Goal: Task Accomplishment & Management: Manage account settings

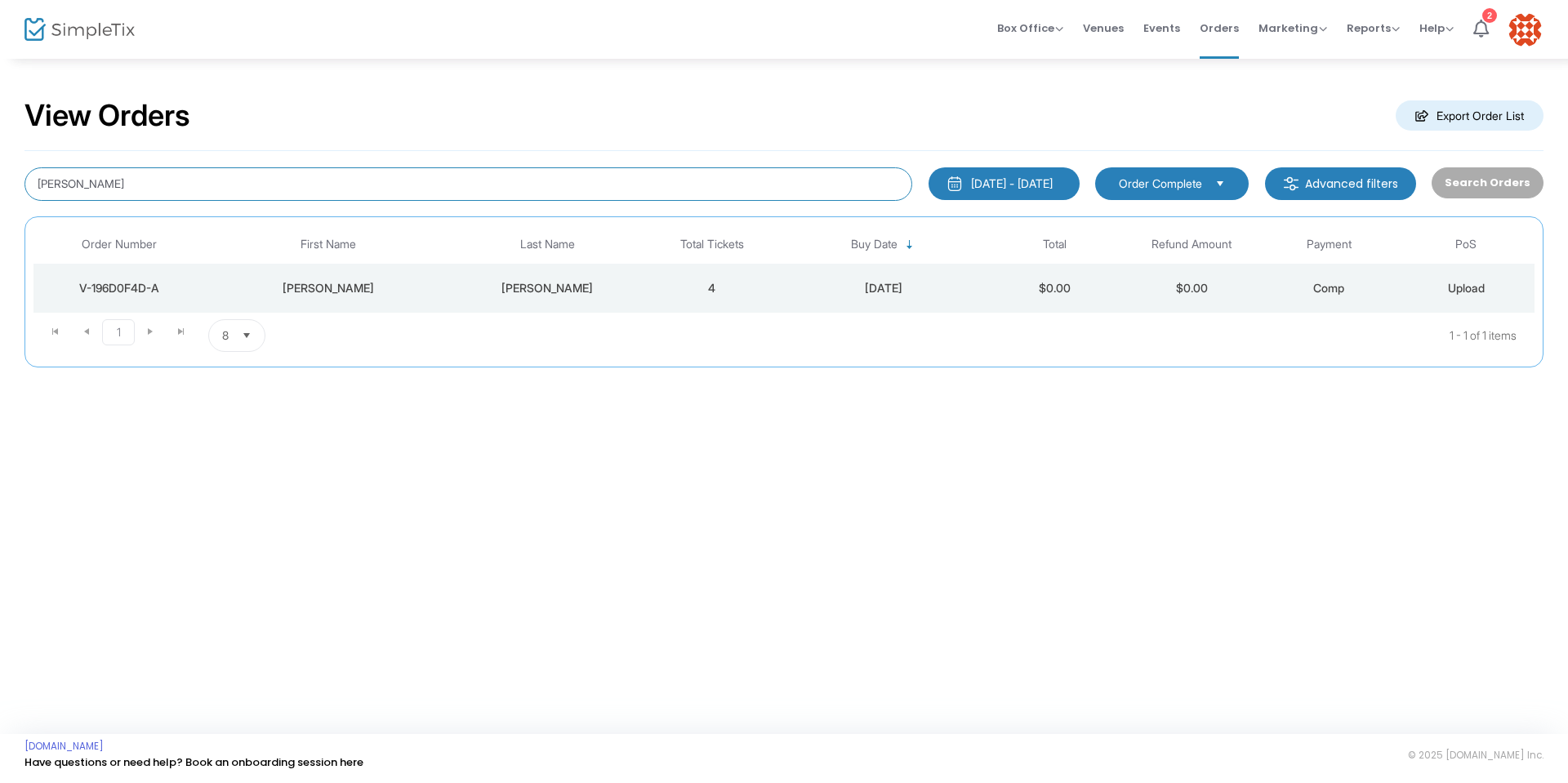
drag, startPoint x: 156, startPoint y: 192, endPoint x: 16, endPoint y: 182, distance: 140.4
click at [16, 182] on div "View Orders Export Order List [PERSON_NAME] [DATE] - [DATE] Last 30 Days [DATE]…" at bounding box center [784, 241] width 1568 height 368
type input "[PERSON_NAME]"
click at [141, 286] on div "V-2C6A11E8-7" at bounding box center [119, 288] width 163 height 16
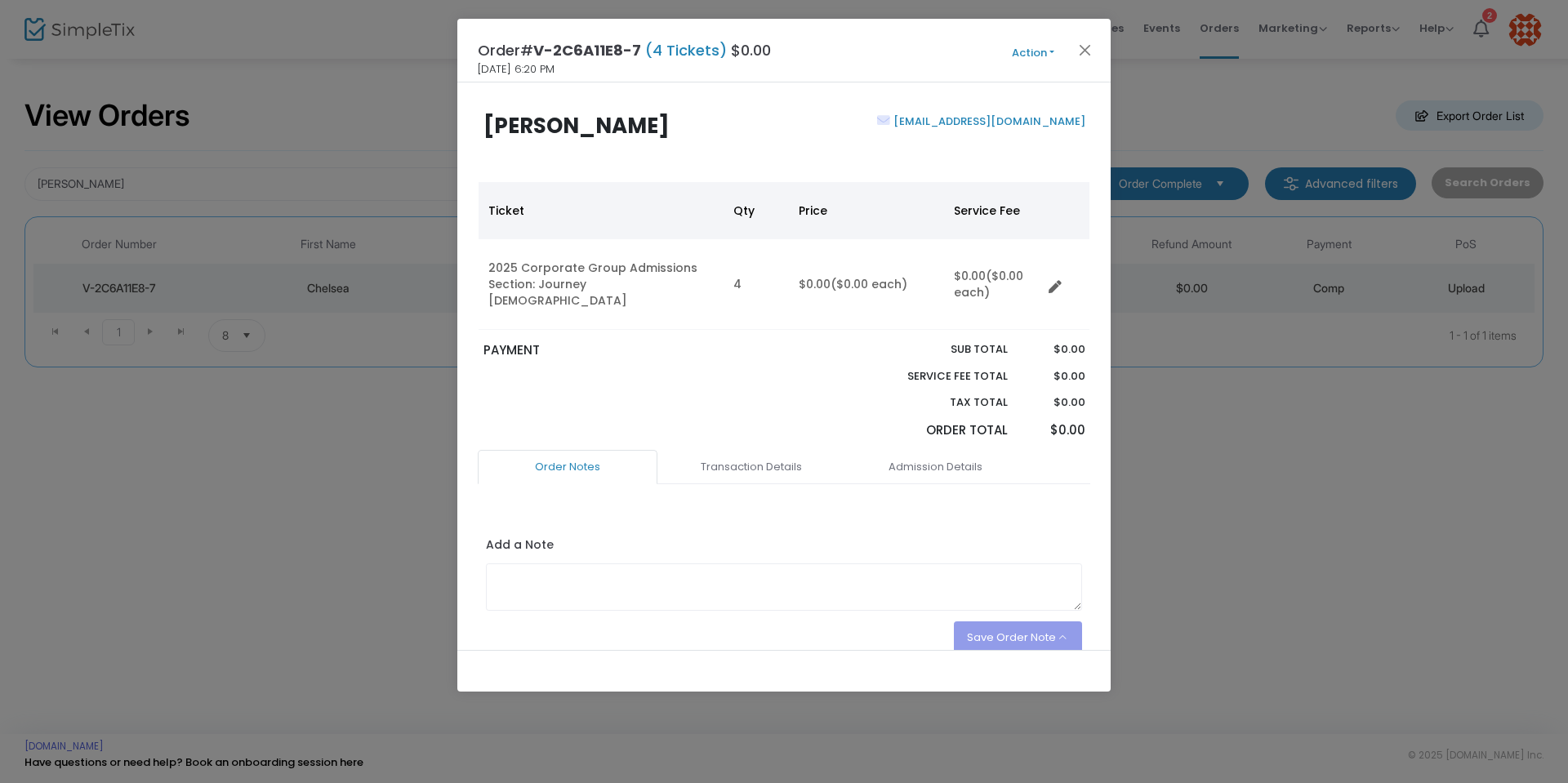
click at [1047, 49] on button "Action" at bounding box center [1032, 52] width 98 height 18
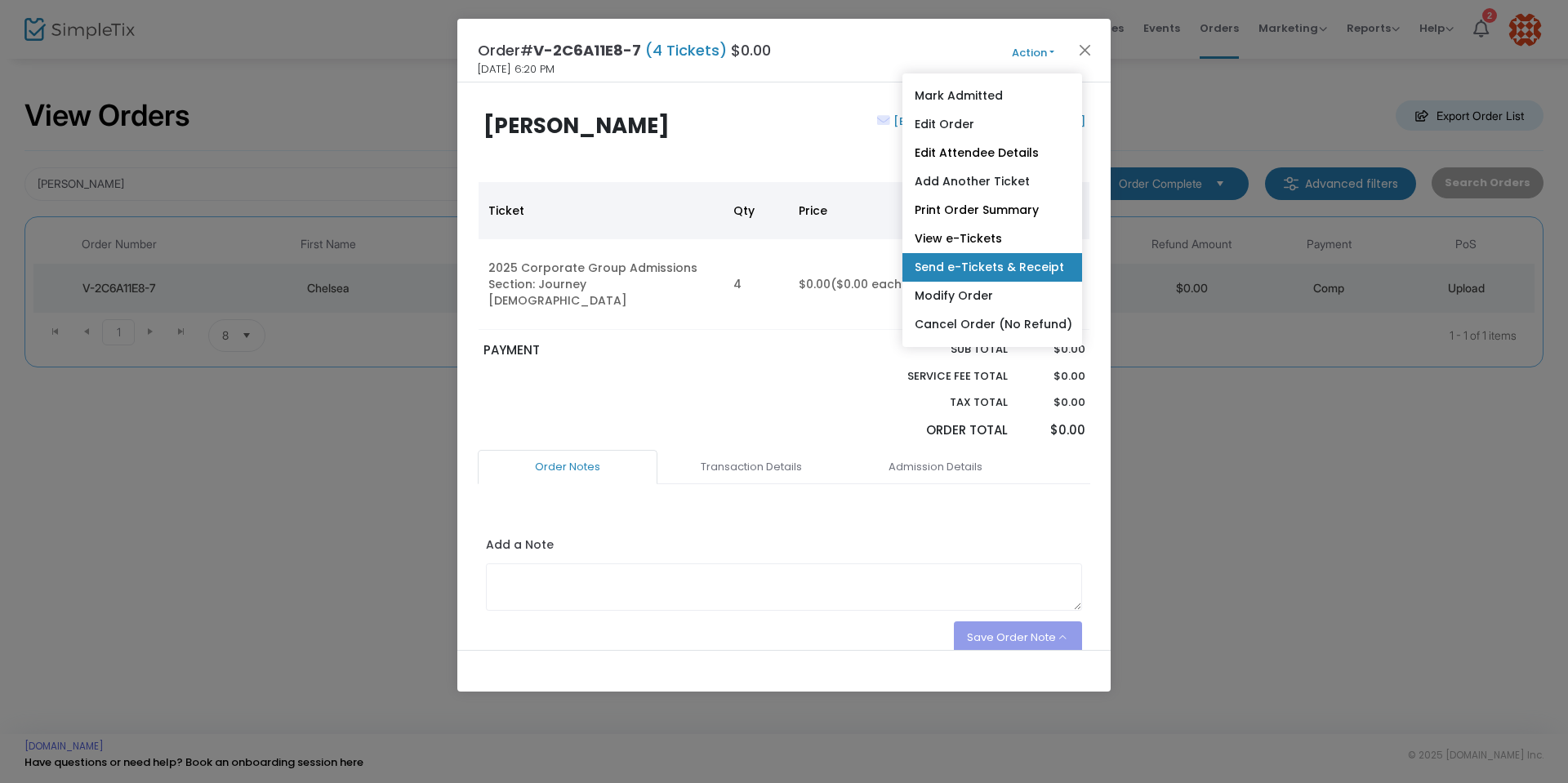
click at [994, 266] on link "Send e-Tickets & Receipt" at bounding box center [992, 267] width 180 height 28
type input "maccannchelsea2011@gmail.com"
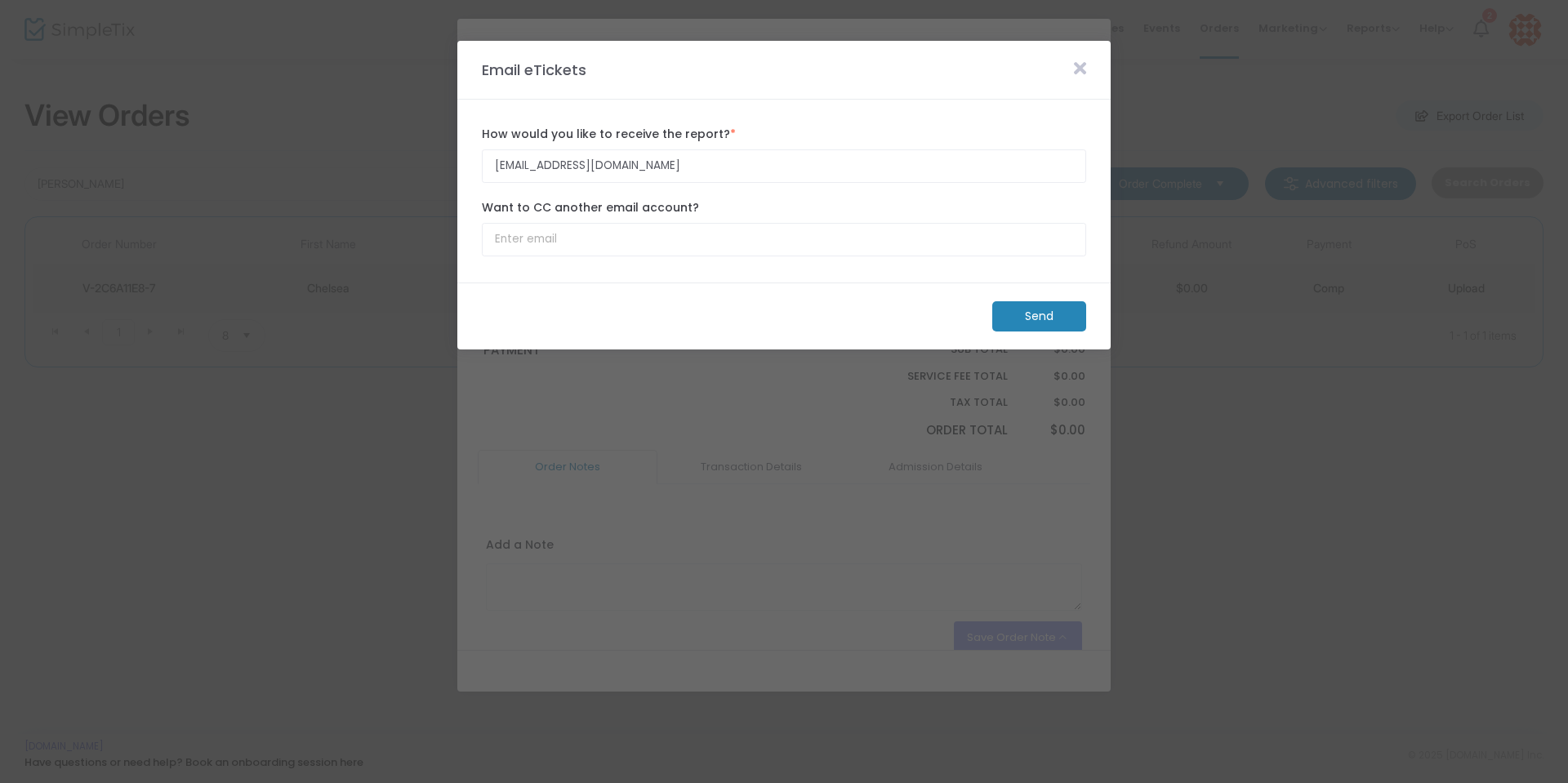
click at [1025, 318] on m-button "Send" at bounding box center [1039, 316] width 94 height 30
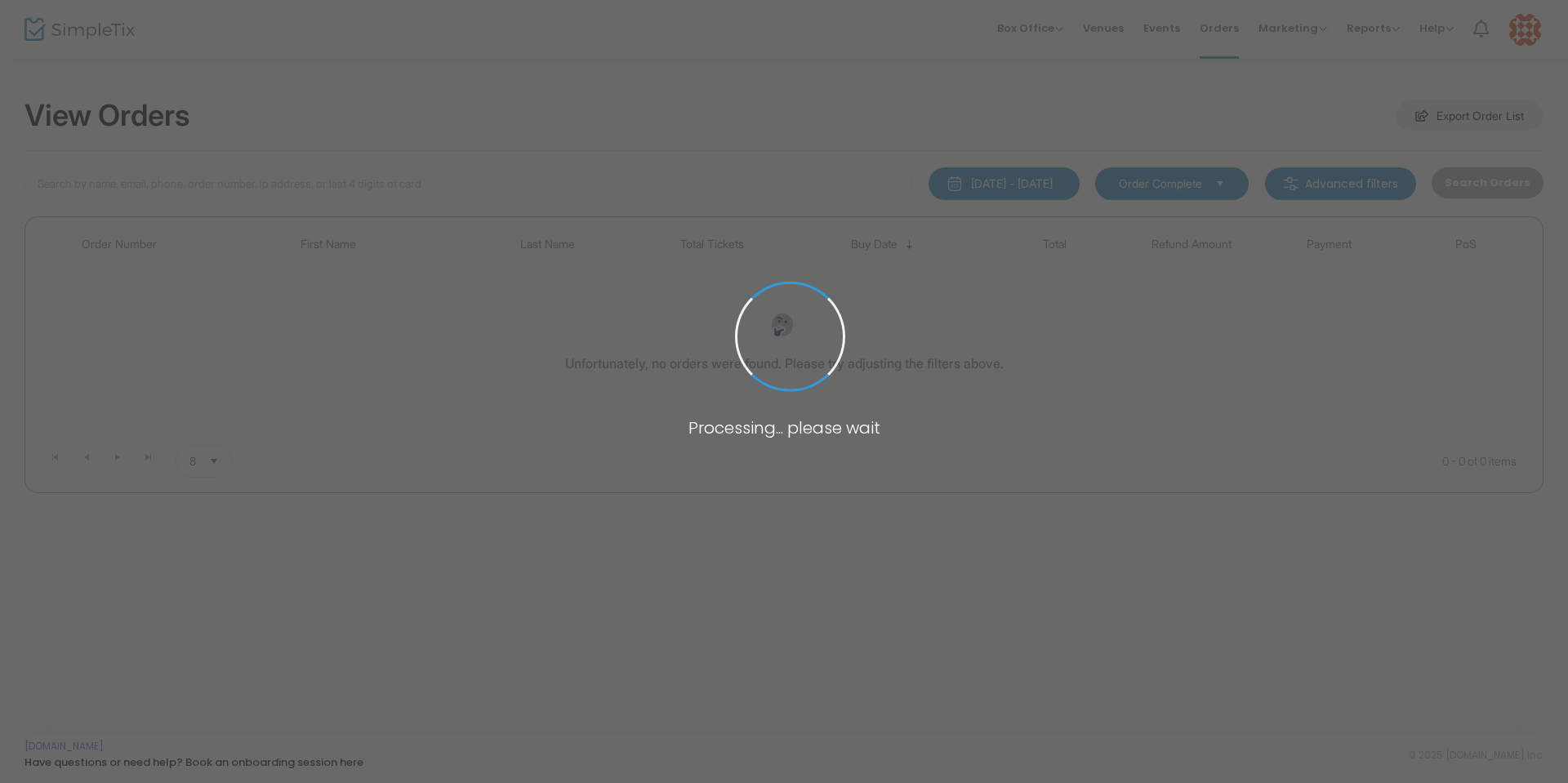
type input "[PERSON_NAME]"
type input "Chelsea maccann"
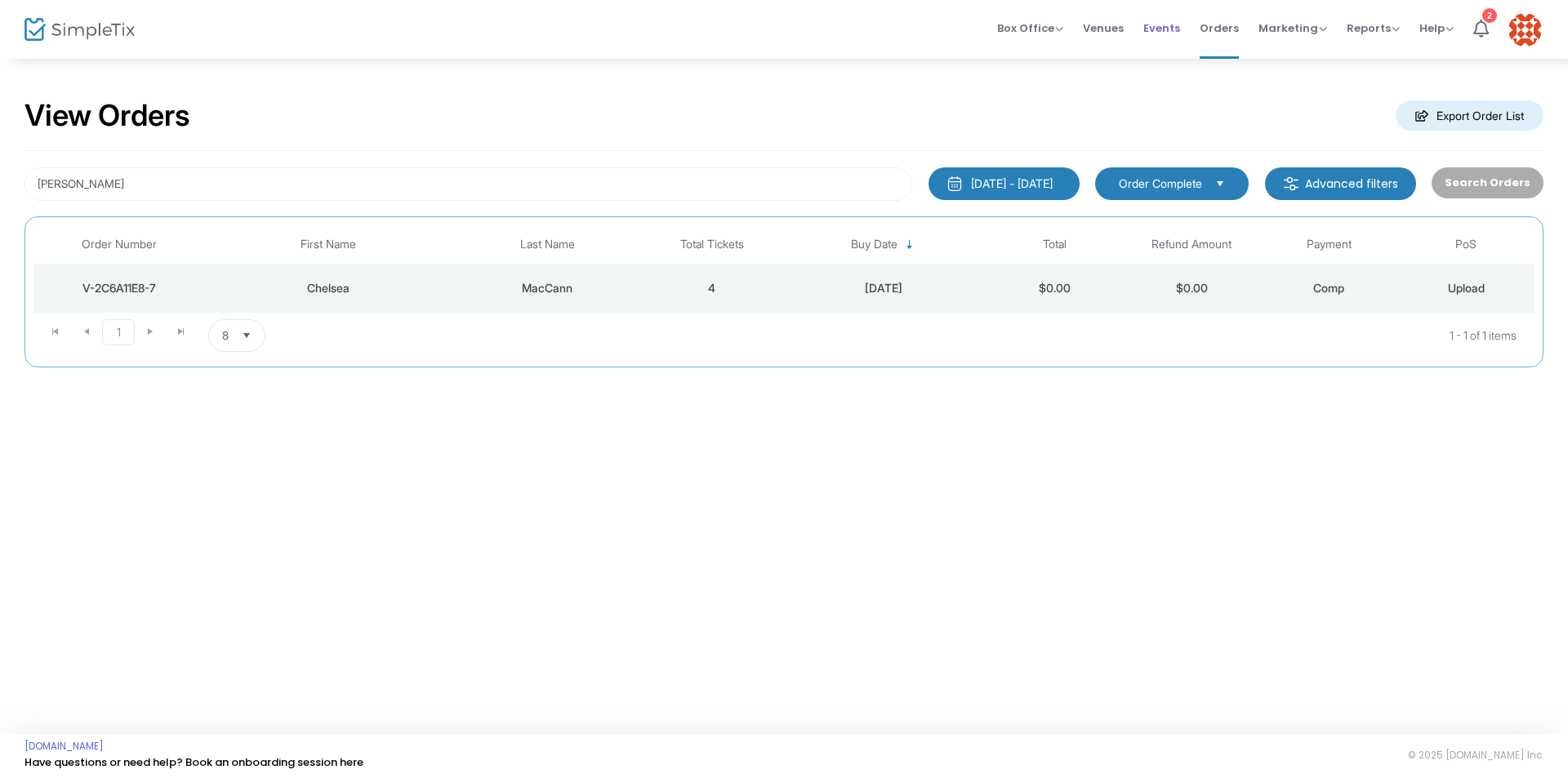
click at [1177, 25] on span "Events" at bounding box center [1162, 28] width 37 height 42
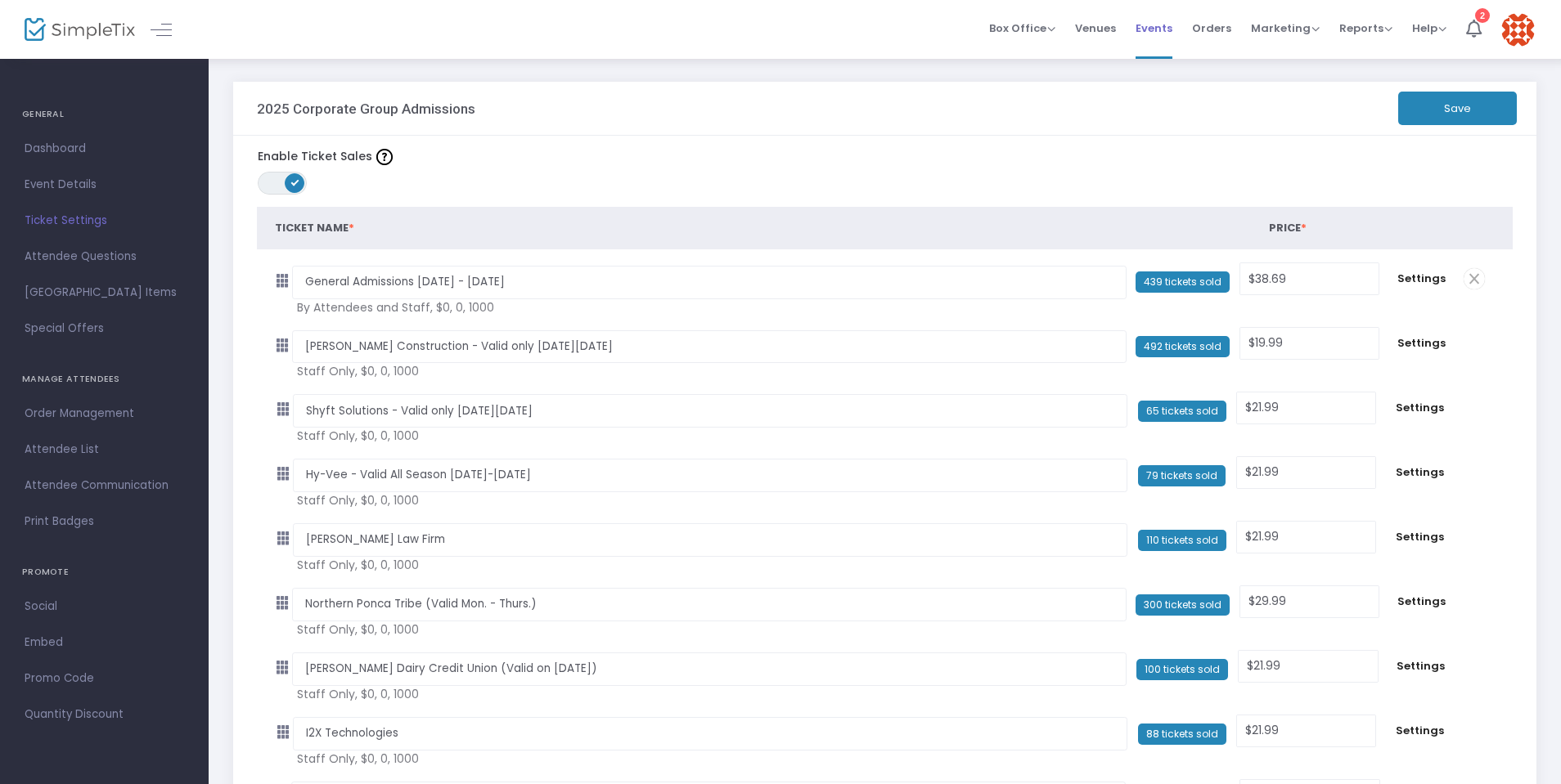
click at [1144, 27] on span "Events" at bounding box center [1154, 28] width 37 height 42
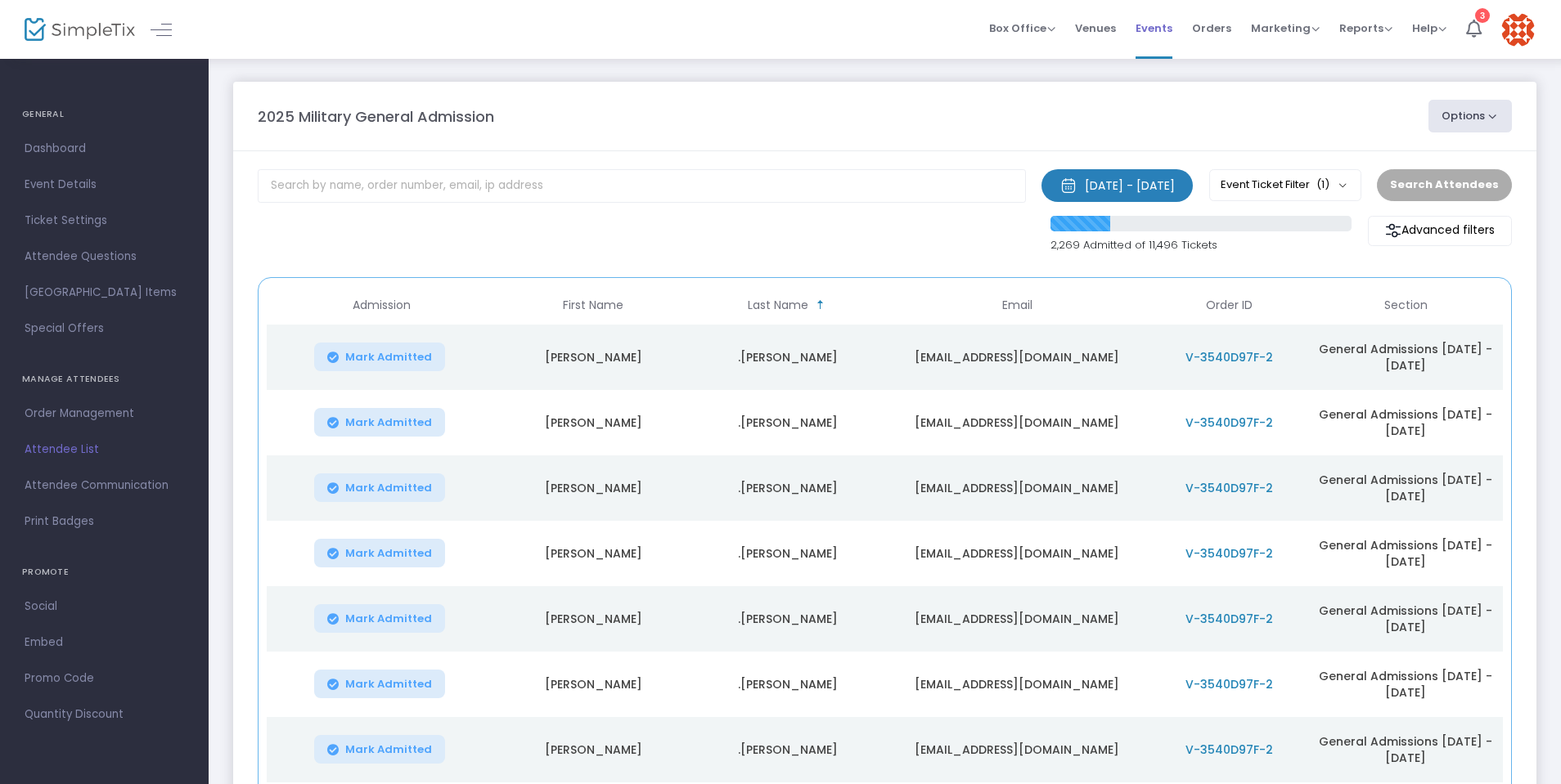
click at [1155, 24] on span "Events" at bounding box center [1154, 28] width 37 height 42
click at [1208, 30] on span "Orders" at bounding box center [1212, 28] width 39 height 42
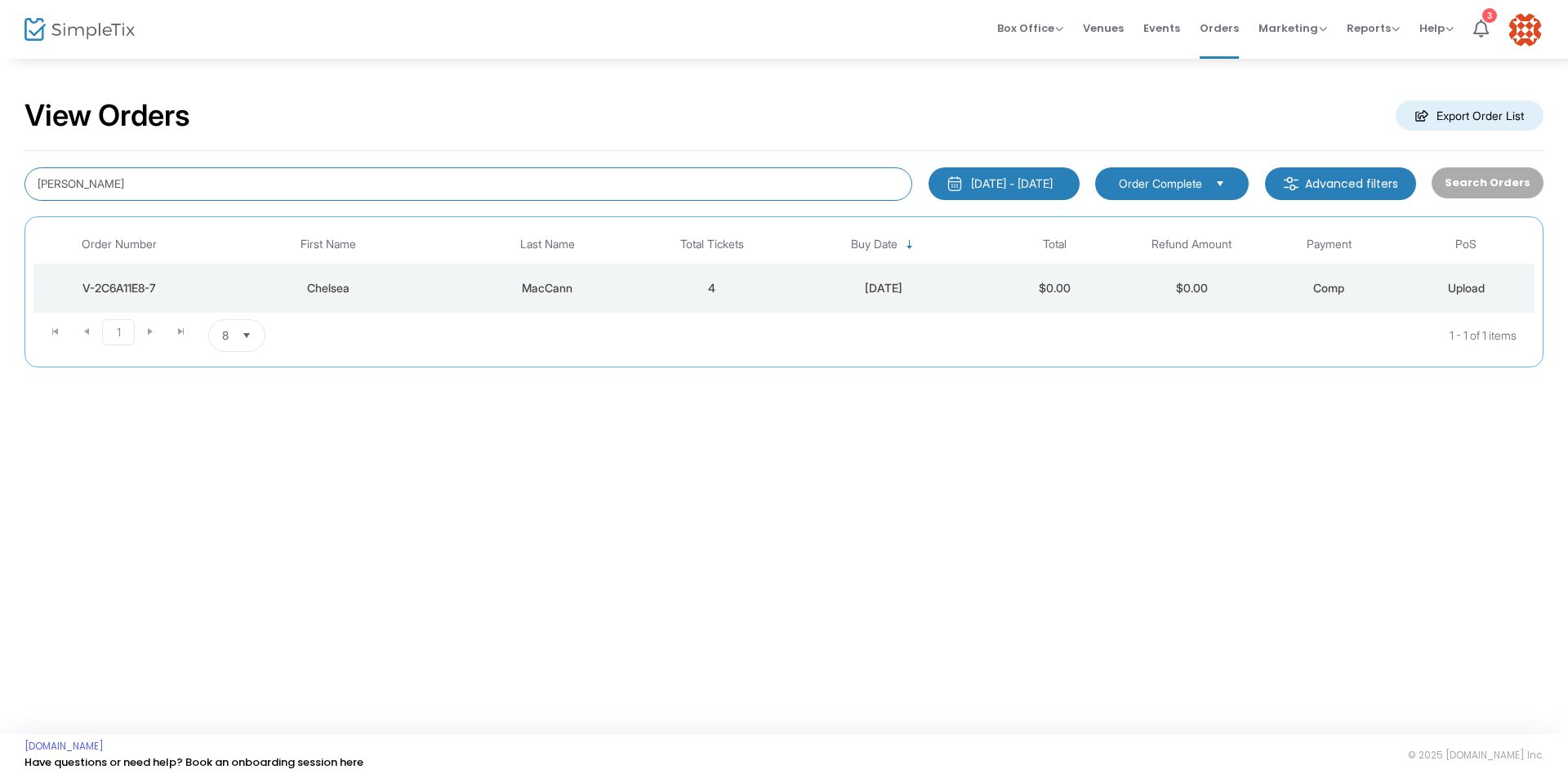
drag, startPoint x: 174, startPoint y: 189, endPoint x: 0, endPoint y: 196, distance: 174.1
click at [0, 196] on div "View Orders Export Order List Chelsea maccann 6/24/2025 - 9/24/2025 Last 30 Day…" at bounding box center [784, 241] width 1568 height 368
type input "adam"
click at [139, 287] on div "V-A7E7A374-4" at bounding box center [119, 288] width 163 height 16
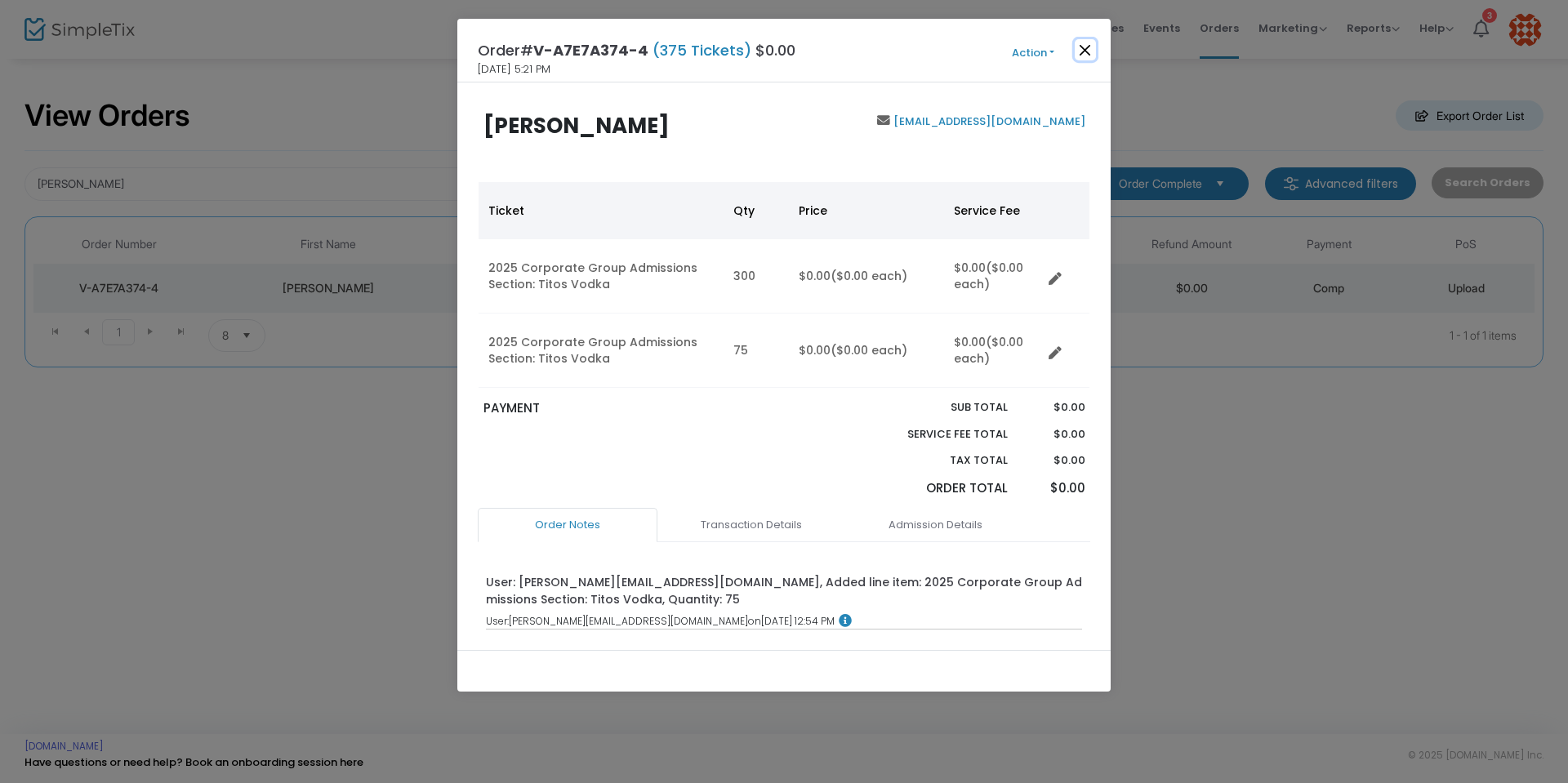
click at [1087, 48] on button "Close" at bounding box center [1086, 49] width 21 height 21
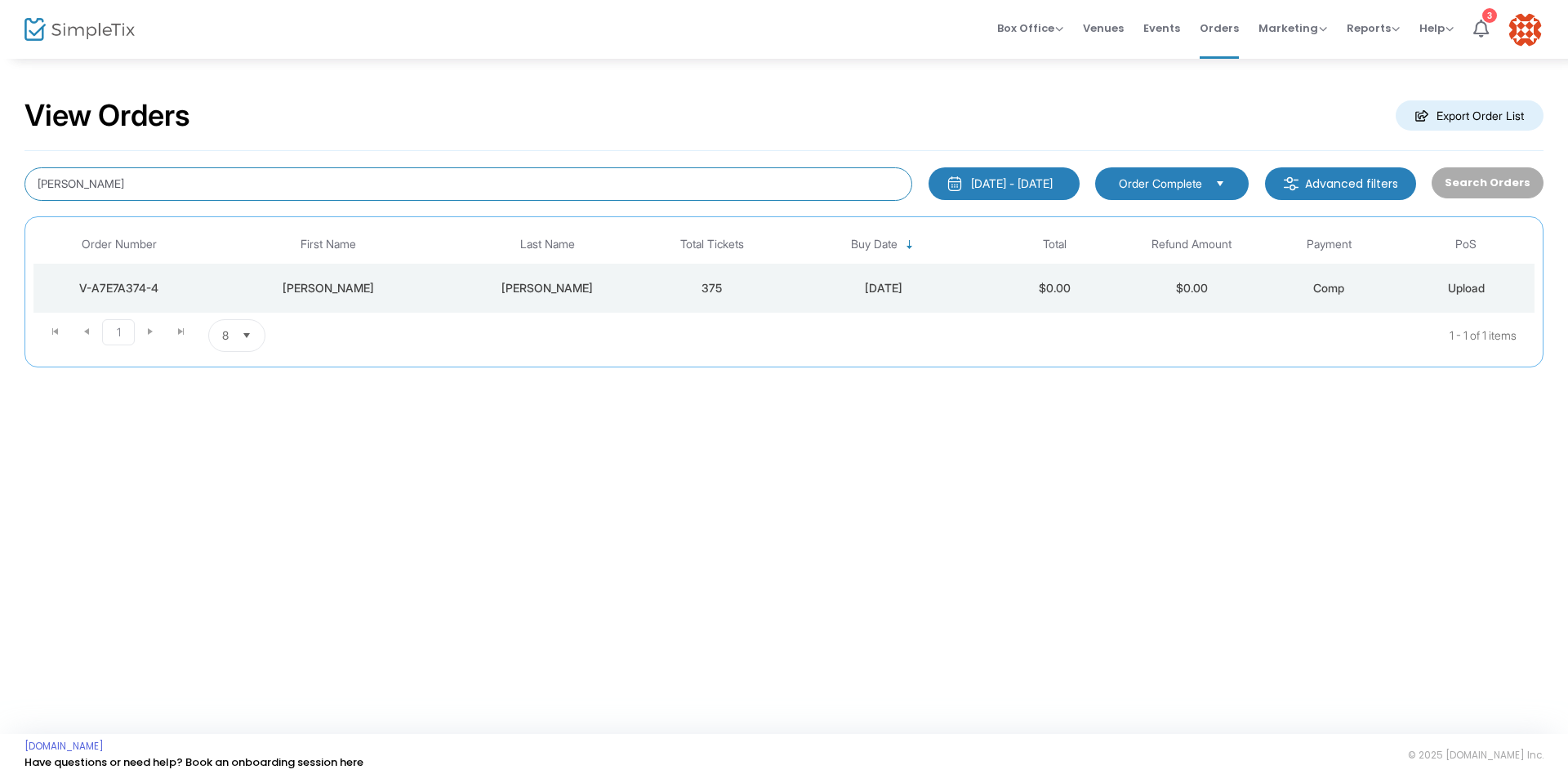
drag, startPoint x: 202, startPoint y: 189, endPoint x: 0, endPoint y: 197, distance: 202.2
click at [0, 197] on div "View Orders Export Order List Adam sautter 6/24/2025 - 9/24/2025 Last 30 Days T…" at bounding box center [784, 241] width 1568 height 368
type input "[PERSON_NAME]"
click at [102, 282] on div "V-043502A5-1" at bounding box center [119, 288] width 163 height 16
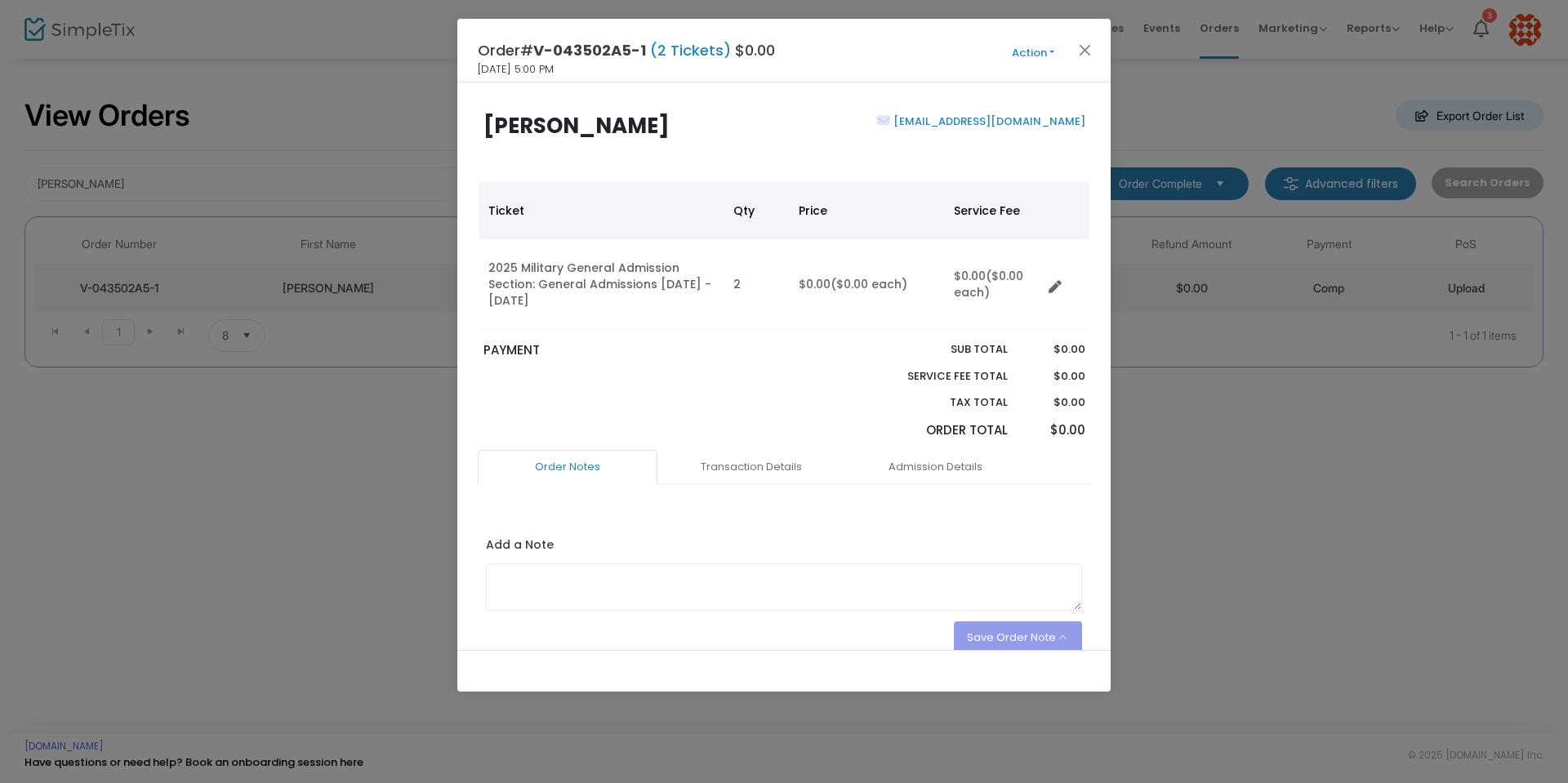
click at [1052, 48] on button "Action" at bounding box center [1032, 52] width 98 height 18
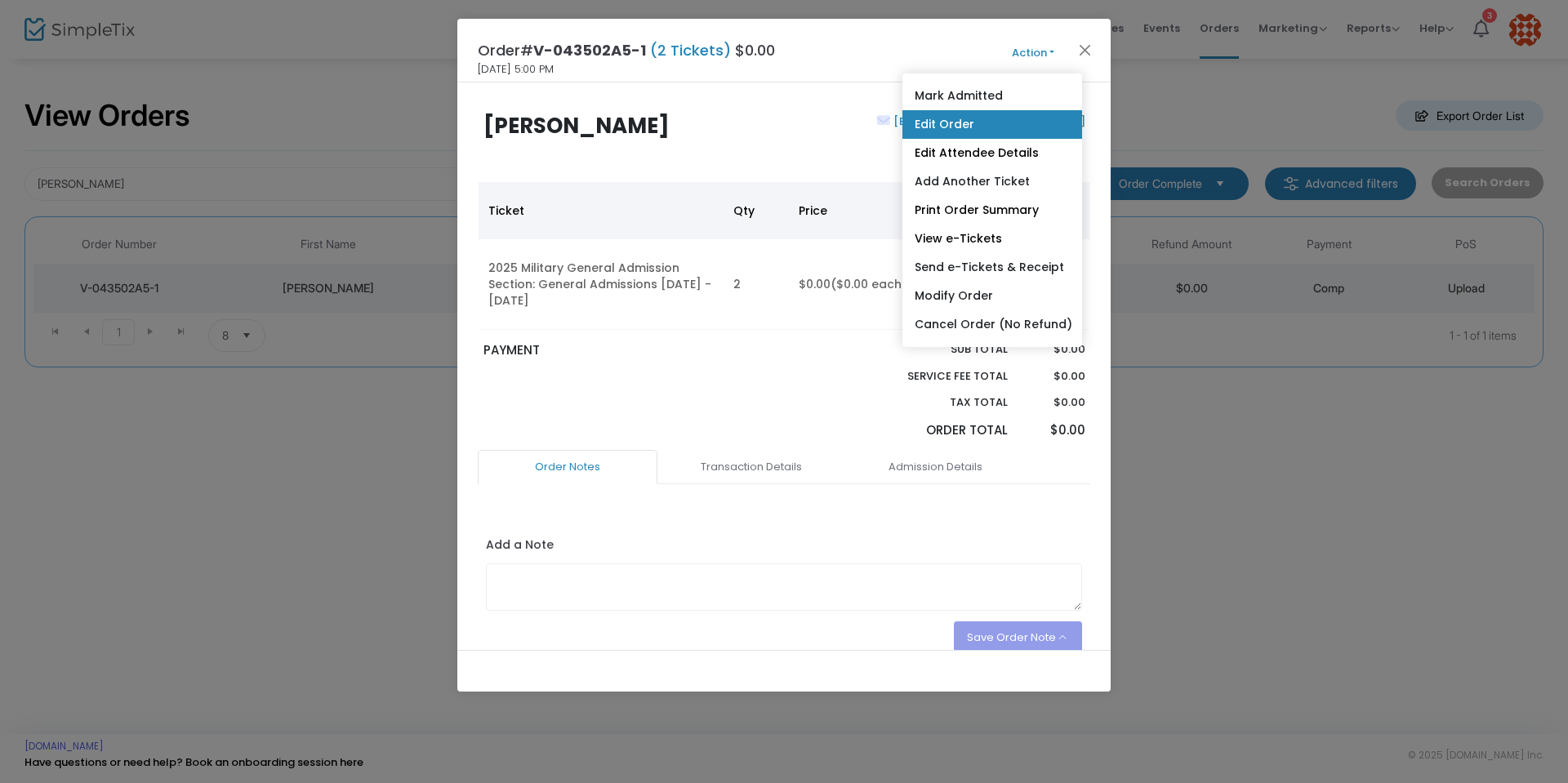
click at [972, 125] on link "Edit Order" at bounding box center [992, 124] width 180 height 28
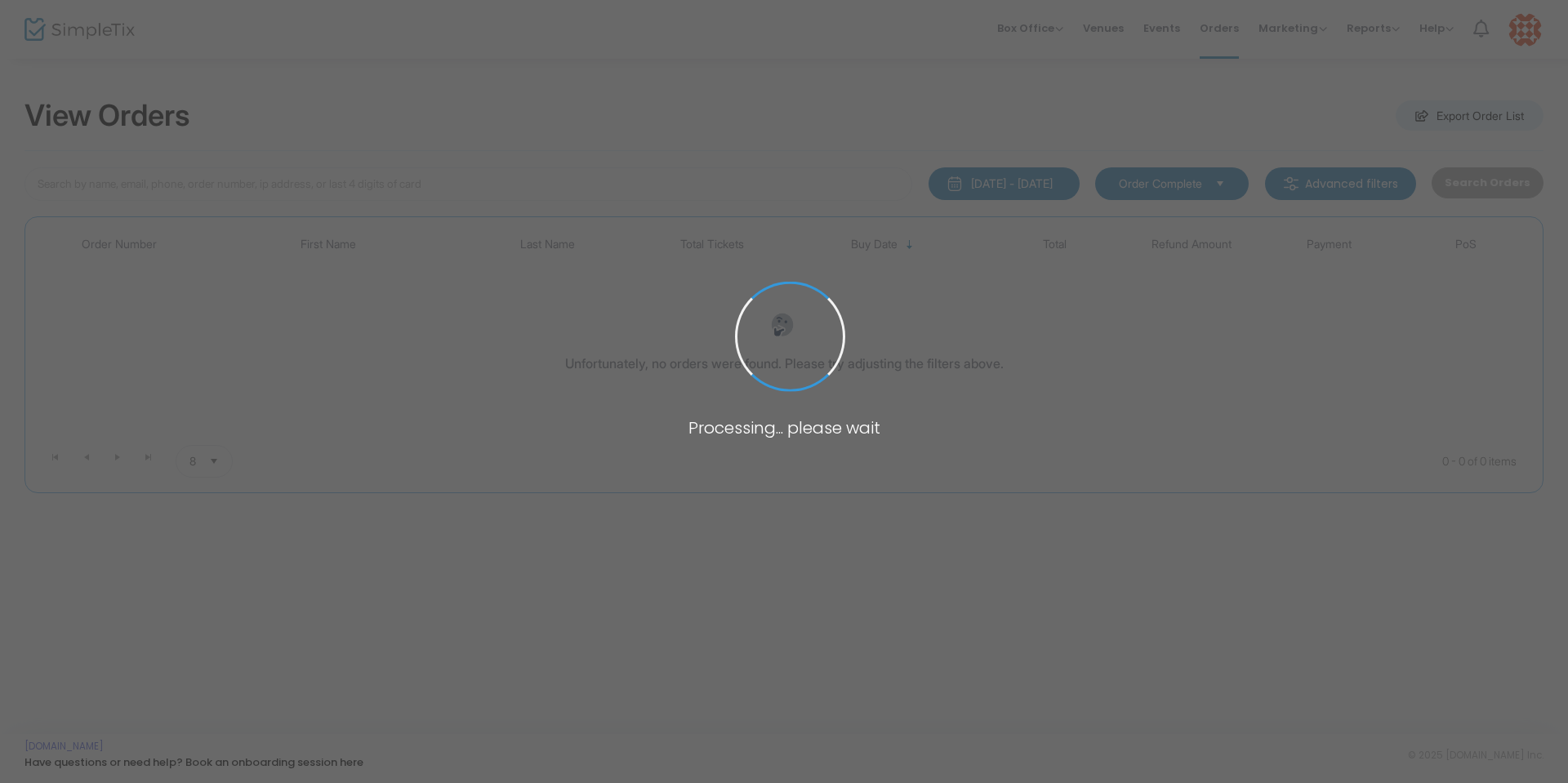
type input "[PERSON_NAME]"
